Goal: Find contact information: Find contact information

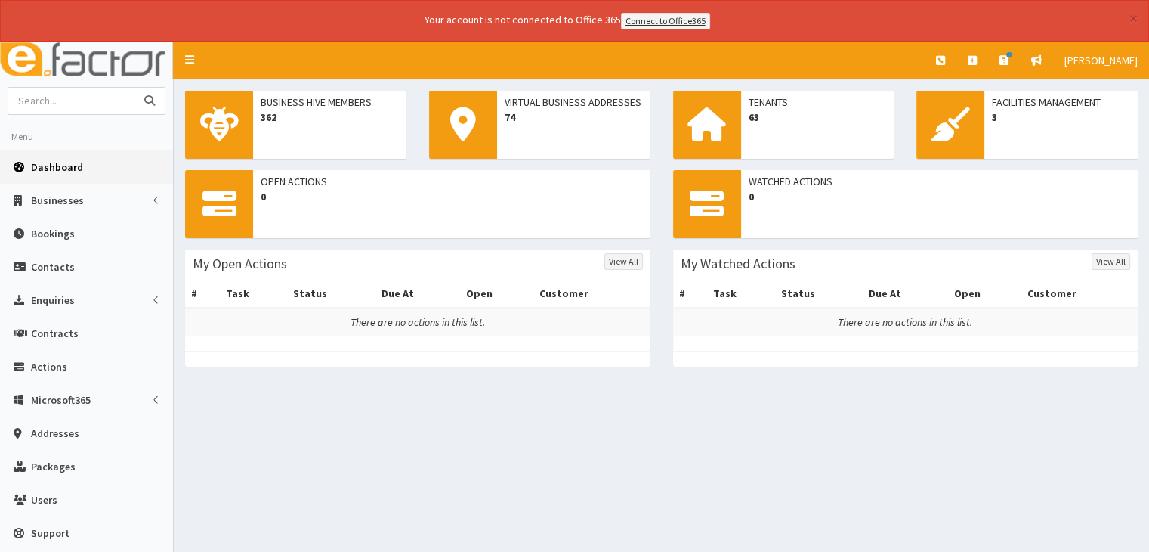
click at [39, 103] on input "text" at bounding box center [71, 101] width 127 height 26
type input "train"
click at [134, 88] on button "submit" at bounding box center [149, 101] width 30 height 26
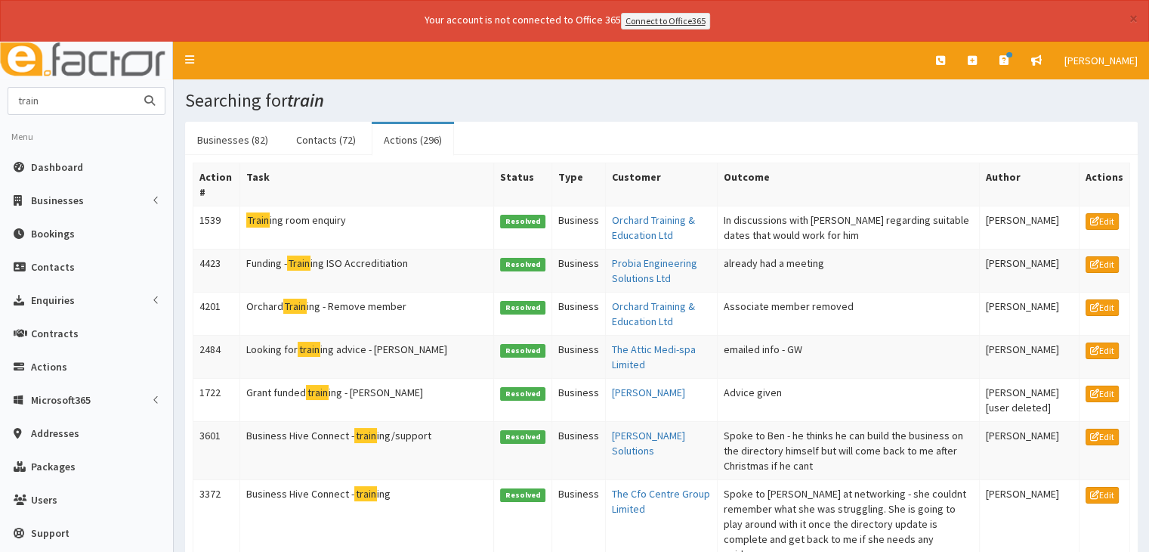
click at [73, 97] on input "train" at bounding box center [71, 101] width 127 height 26
type input "train talent"
click at [134, 88] on button "submit" at bounding box center [149, 101] width 30 height 26
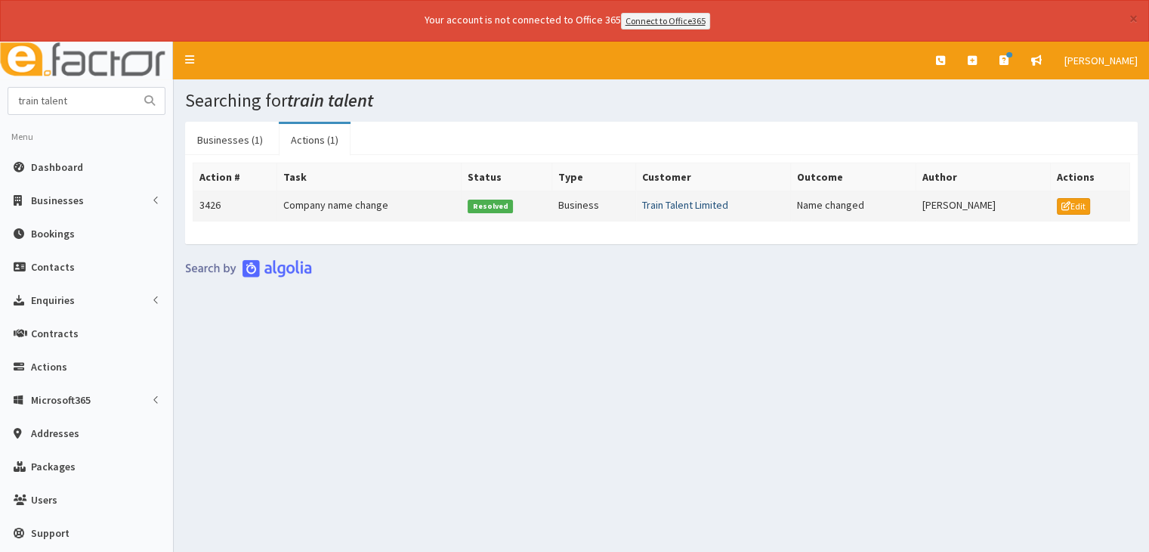
click at [697, 203] on link "Train Talent Limited" at bounding box center [685, 205] width 86 height 14
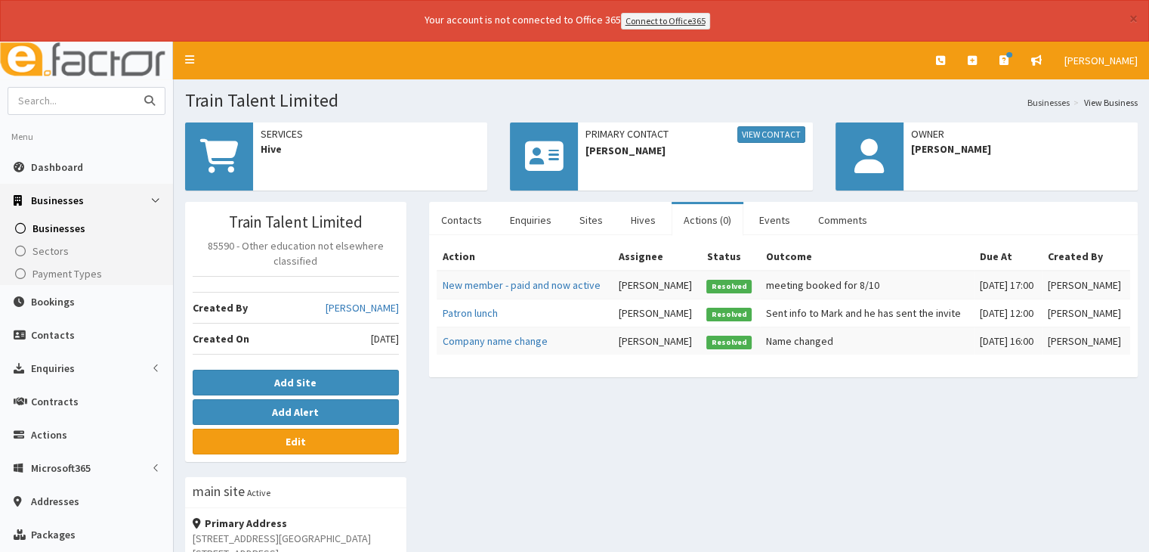
click at [51, 104] on input "text" at bounding box center [71, 101] width 127 height 26
type input "cef"
click at [134, 88] on button "submit" at bounding box center [149, 101] width 30 height 26
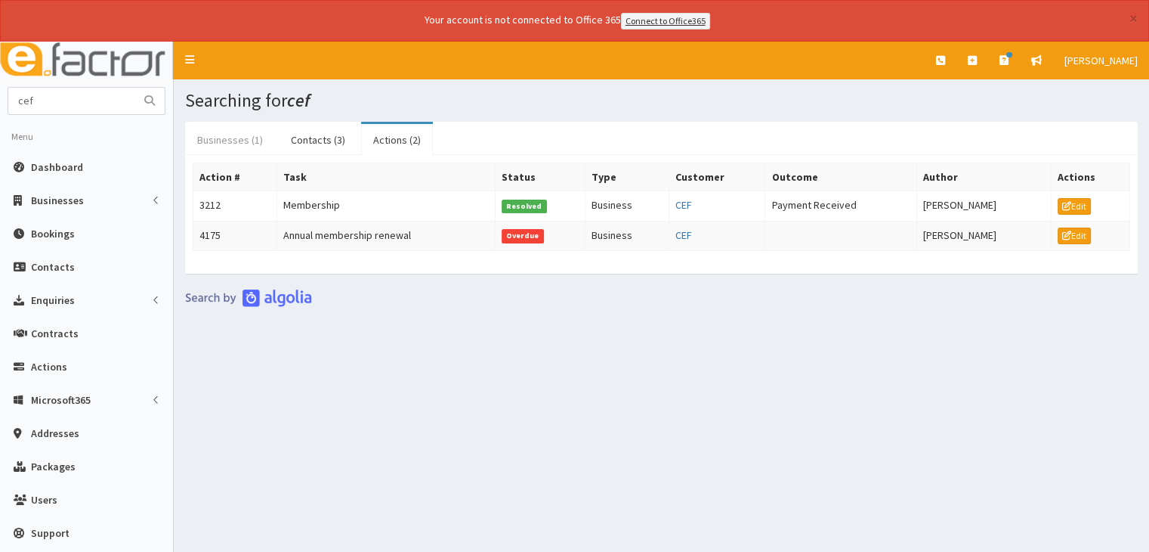
click at [241, 140] on link "Businesses (1)" at bounding box center [230, 140] width 90 height 32
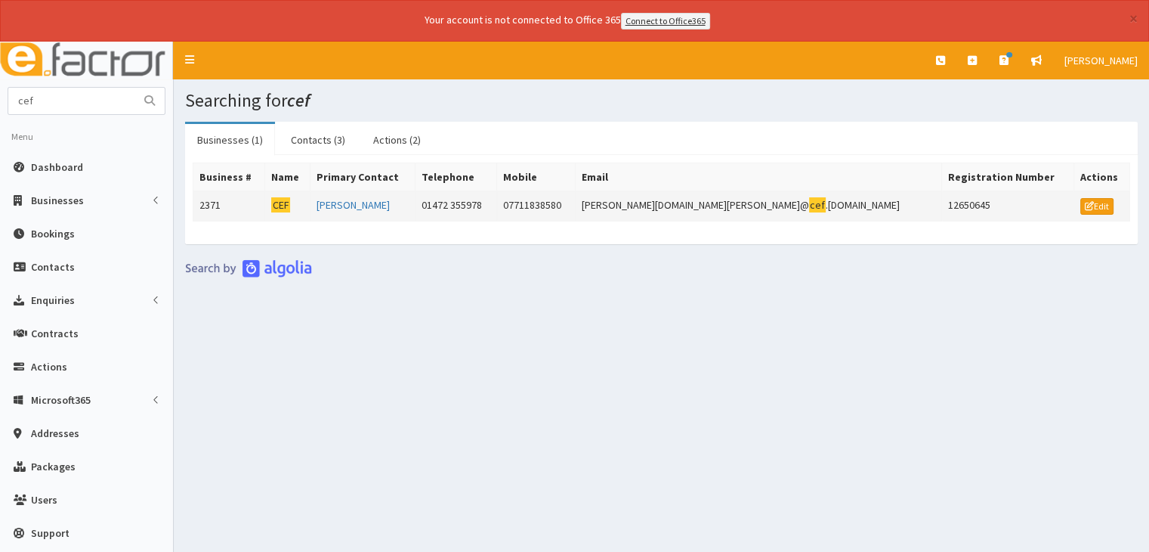
click at [415, 202] on td "[PERSON_NAME]" at bounding box center [362, 205] width 105 height 30
click at [496, 202] on td "01472 355978" at bounding box center [456, 205] width 81 height 30
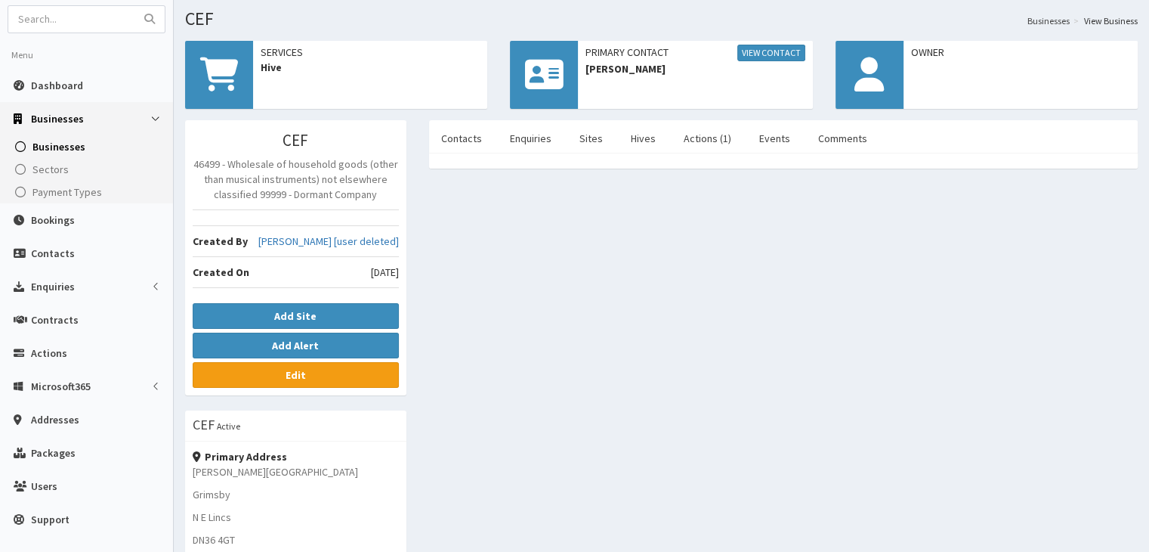
scroll to position [6, 0]
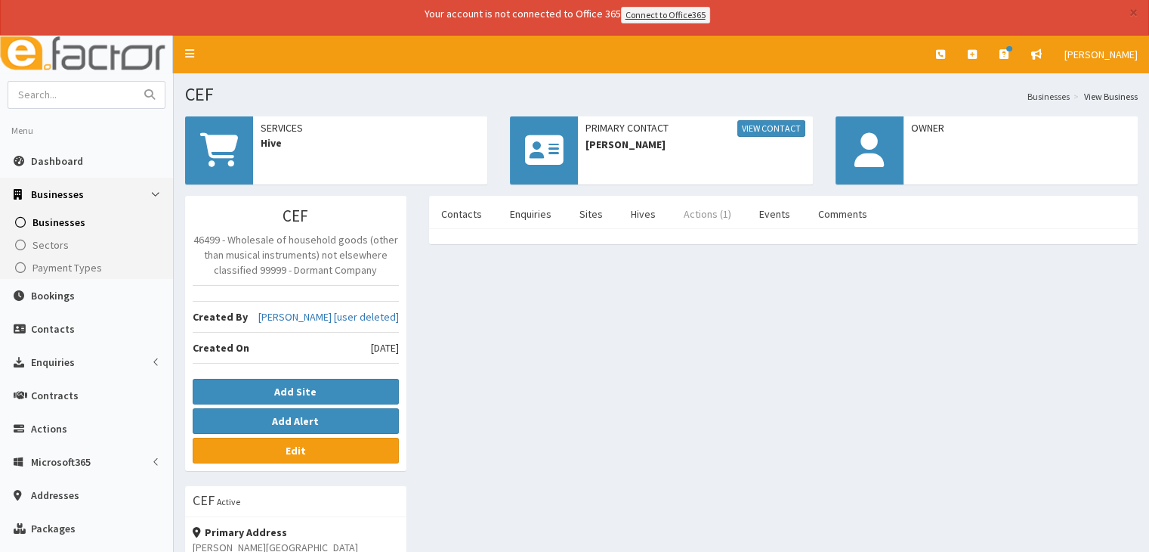
click at [684, 213] on link "Actions (1)" at bounding box center [708, 214] width 72 height 32
